Goal: Task Accomplishment & Management: Use online tool/utility

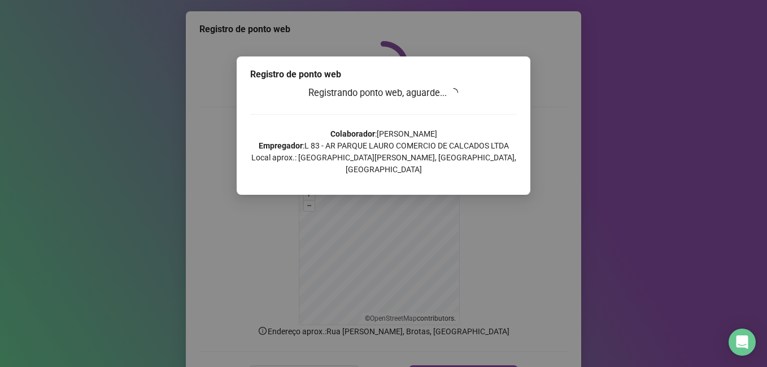
scroll to position [71, 0]
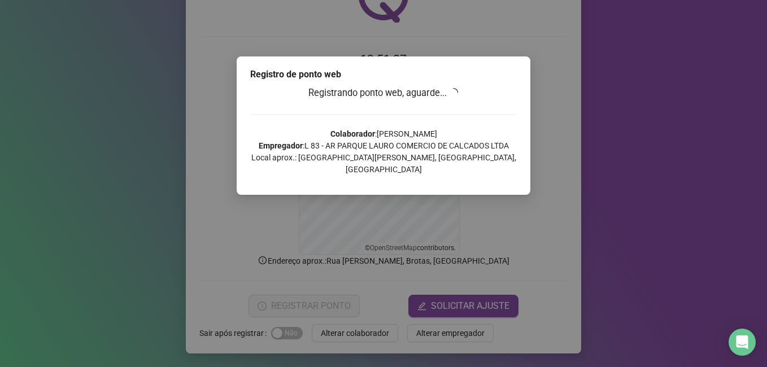
click at [421, 207] on div "Registro de ponto web Registrando ponto web, aguarde... Colaborador : [PERSON_N…" at bounding box center [383, 183] width 767 height 367
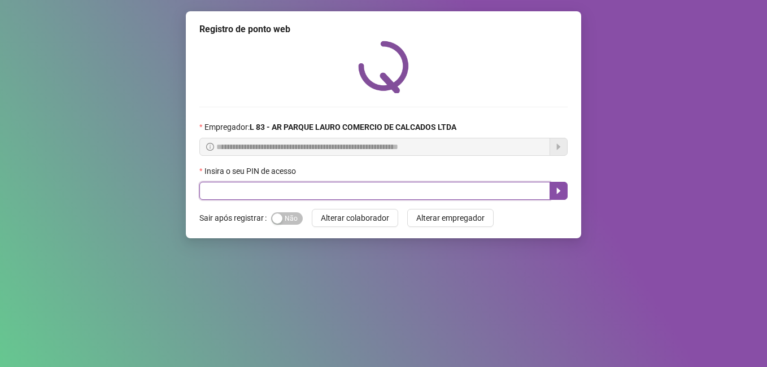
click at [366, 194] on input "text" at bounding box center [374, 191] width 351 height 18
type input "*****"
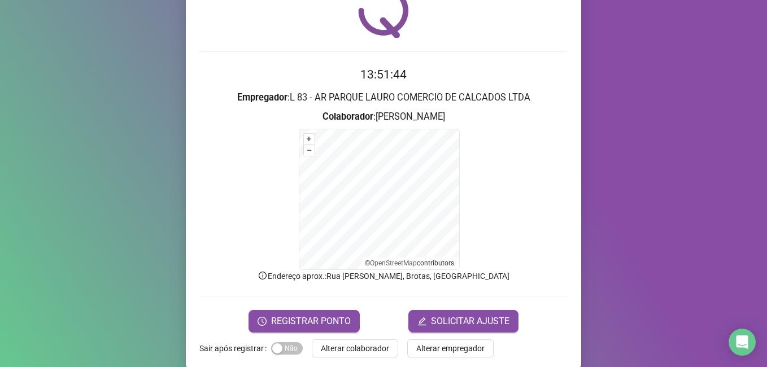
scroll to position [71, 0]
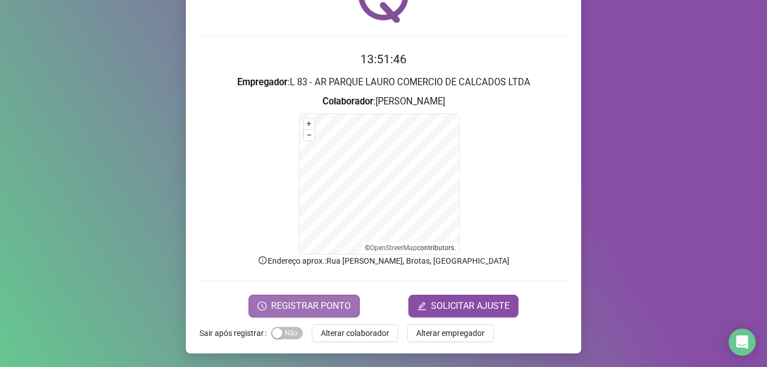
click at [292, 303] on span "REGISTRAR PONTO" at bounding box center [311, 307] width 80 height 14
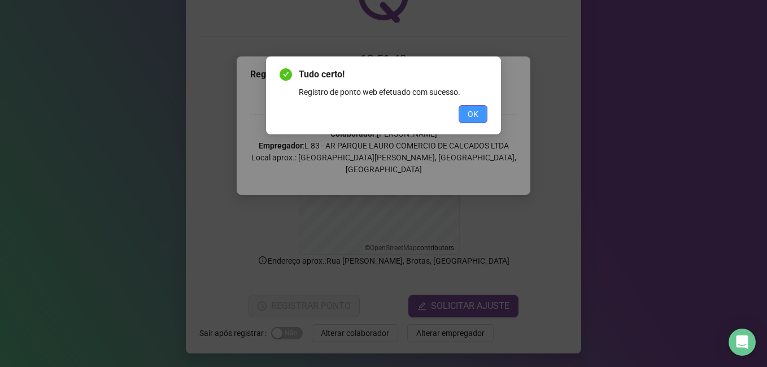
click at [475, 115] on span "OK" at bounding box center [473, 114] width 11 height 12
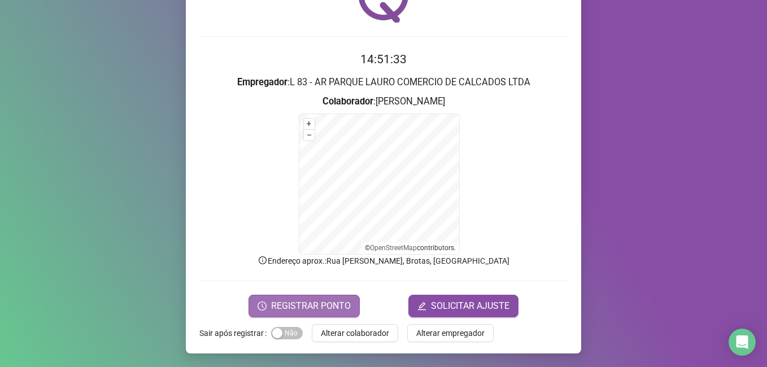
click at [300, 301] on span "REGISTRAR PONTO" at bounding box center [311, 307] width 80 height 14
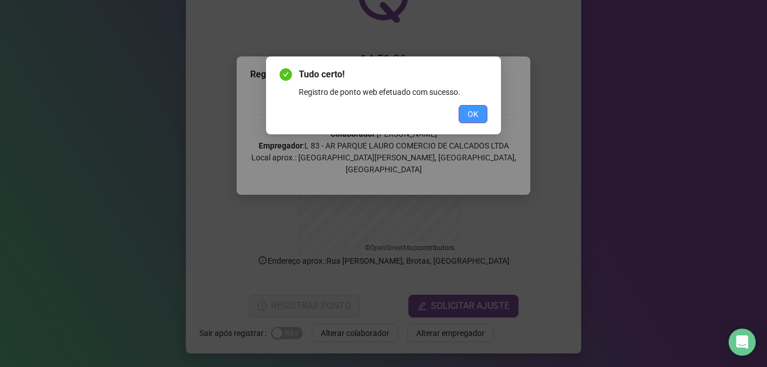
click at [467, 112] on button "OK" at bounding box center [473, 114] width 29 height 18
